Goal: Information Seeking & Learning: Learn about a topic

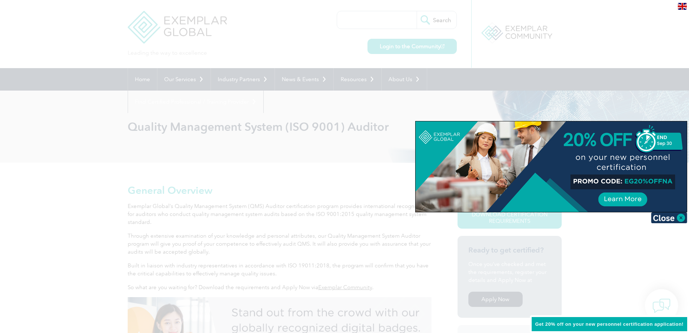
click at [586, 56] on div at bounding box center [344, 166] width 689 height 333
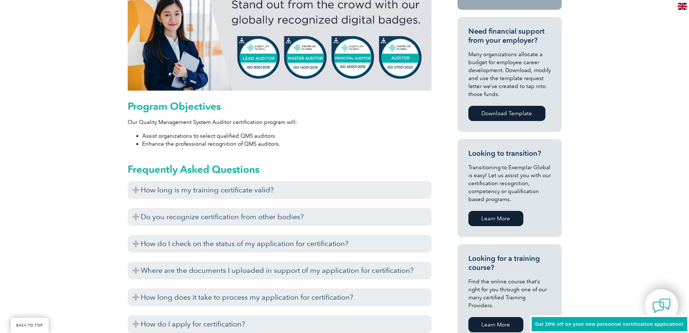
scroll to position [326, 0]
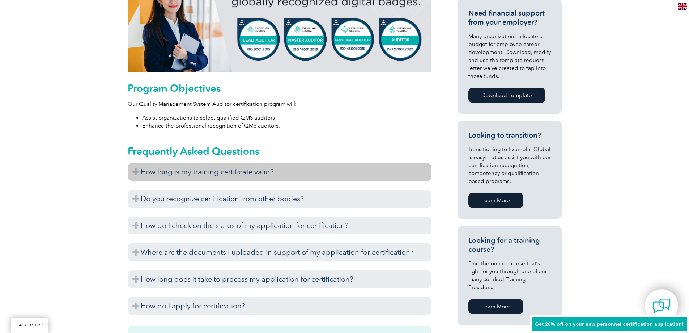
click at [139, 170] on h3 "How long is my training certificate valid?" at bounding box center [280, 172] width 304 height 18
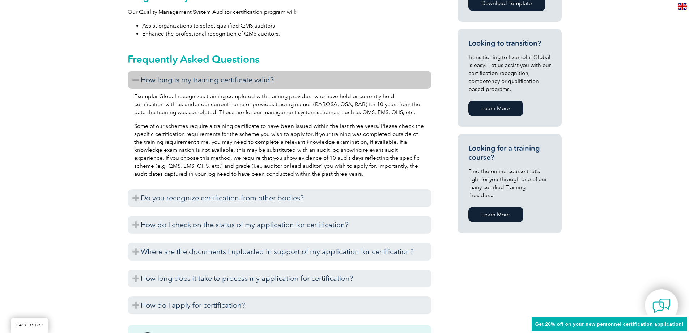
scroll to position [434, 0]
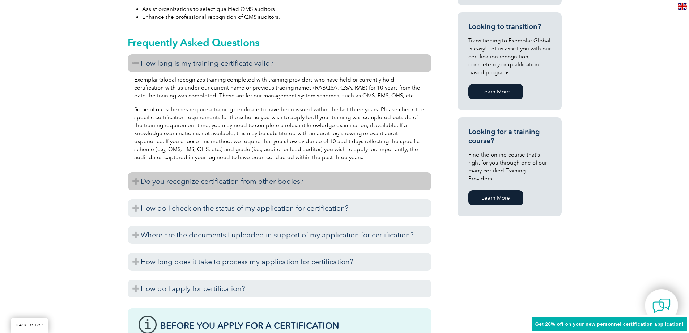
click at [133, 181] on h3 "Do you recognize certification from other bodies?" at bounding box center [280, 181] width 304 height 18
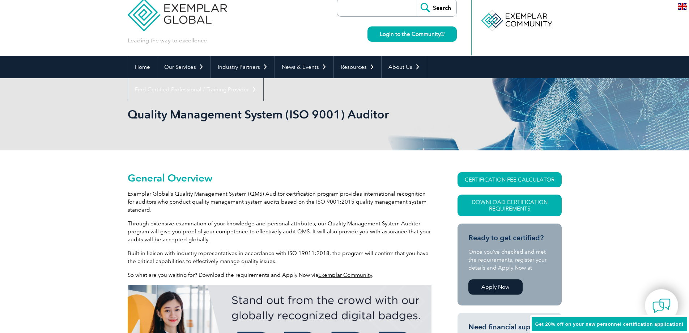
scroll to position [0, 0]
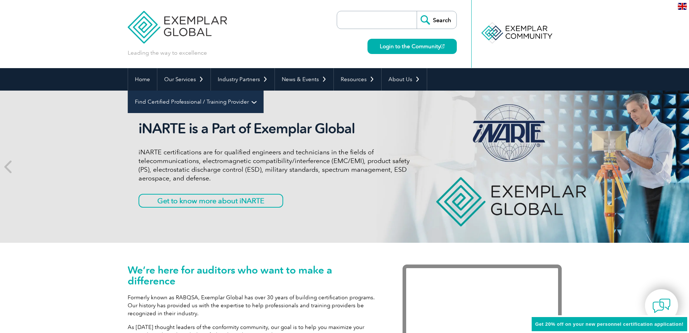
click at [263, 90] on link "Find Certified Professional / Training Provider" at bounding box center [195, 101] width 135 height 22
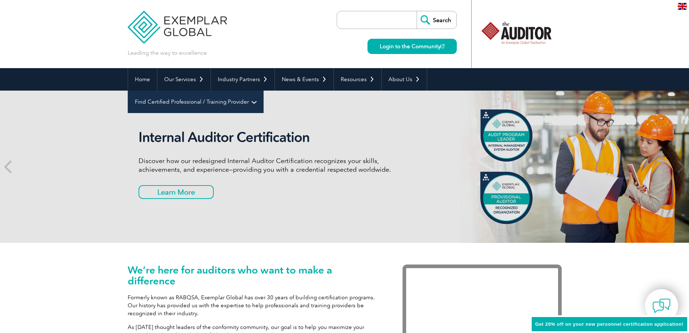
click at [263, 90] on link "Find Certified Professional / Training Provider" at bounding box center [195, 101] width 135 height 22
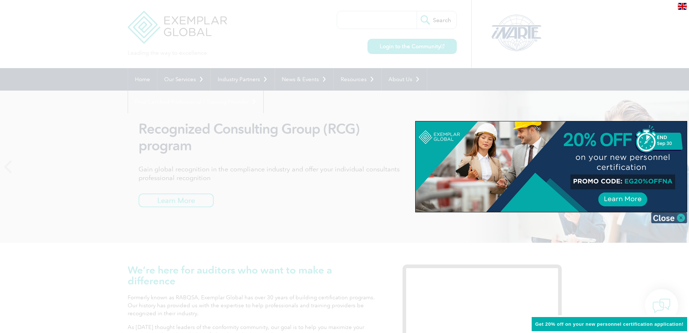
click at [676, 218] on img at bounding box center [669, 217] width 36 height 11
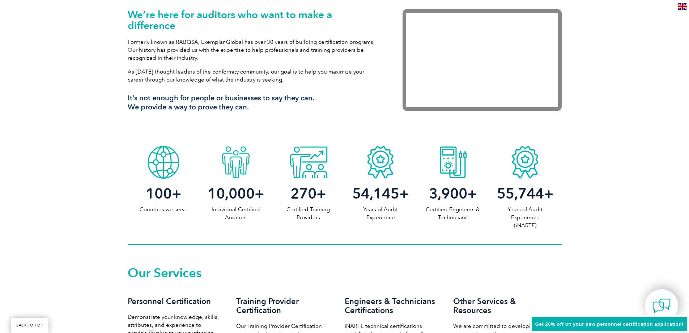
scroll to position [253, 0]
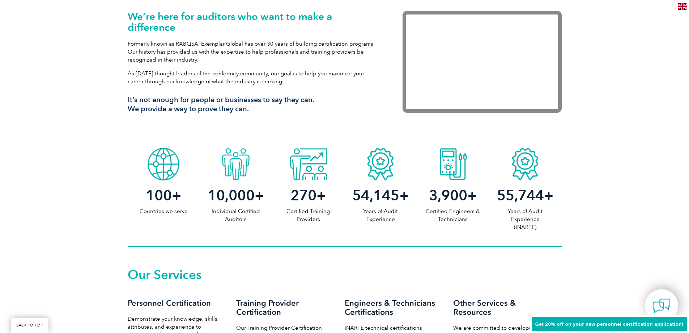
click at [314, 174] on div at bounding box center [308, 162] width 72 height 36
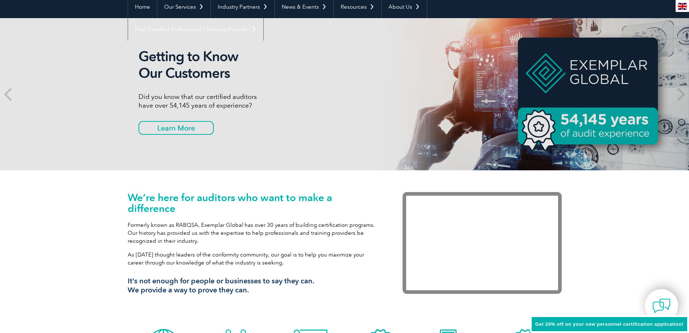
scroll to position [0, 0]
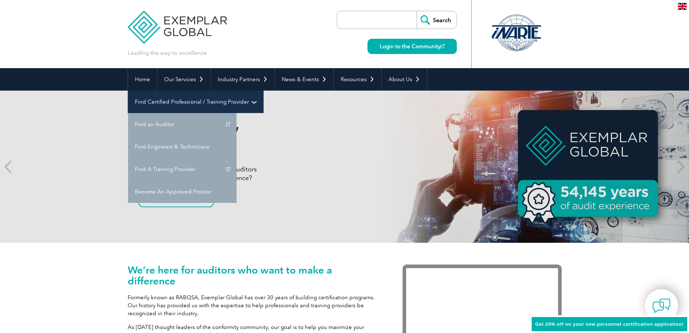
click at [263, 90] on link "Find Certified Professional / Training Provider" at bounding box center [195, 101] width 135 height 22
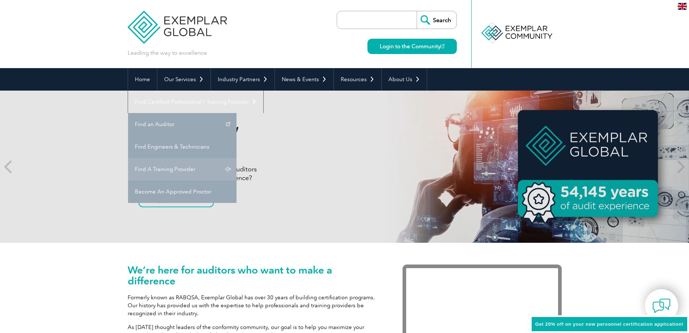
click at [237, 158] on link "Find A Training Provider" at bounding box center [182, 169] width 109 height 22
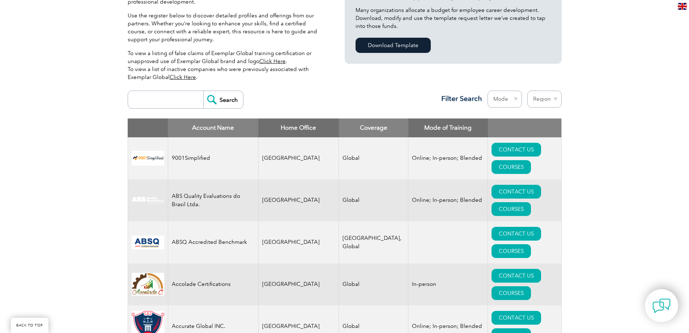
scroll to position [191, 0]
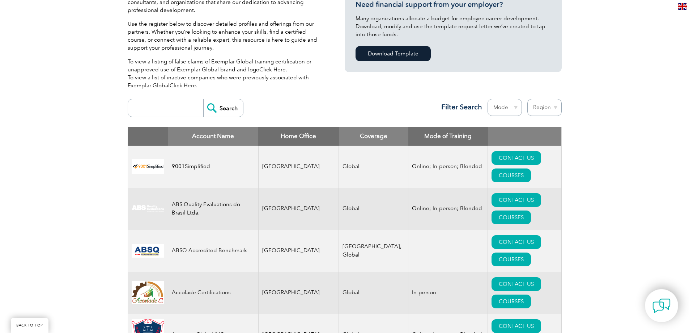
click at [266, 68] on link "Click Here" at bounding box center [272, 69] width 26 height 7
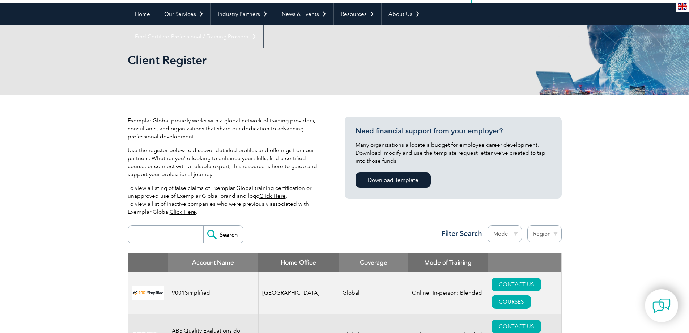
scroll to position [0, 0]
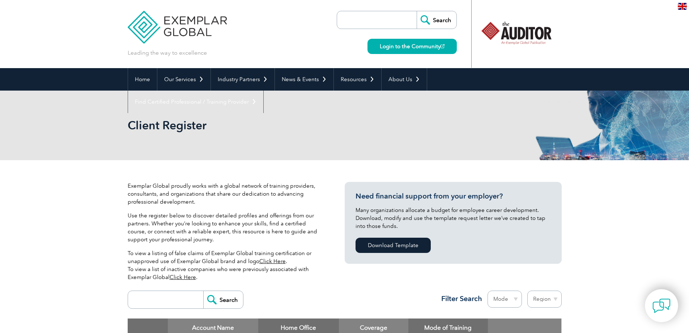
click at [187, 279] on link "Click Here" at bounding box center [183, 277] width 26 height 7
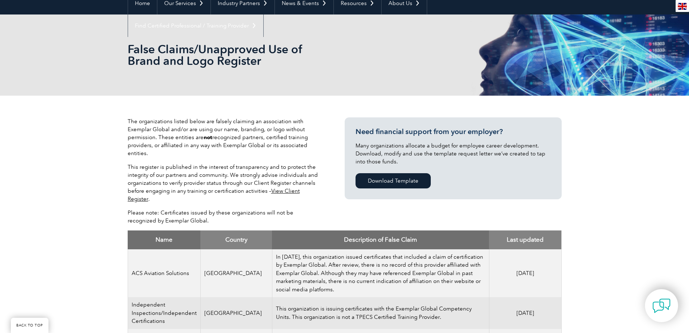
scroll to position [72, 0]
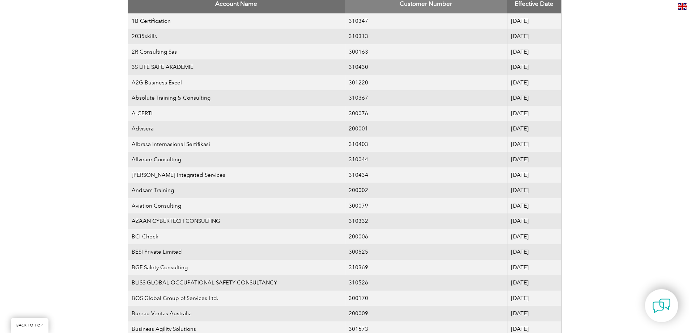
scroll to position [145, 0]
